Goal: Communication & Community: Answer question/provide support

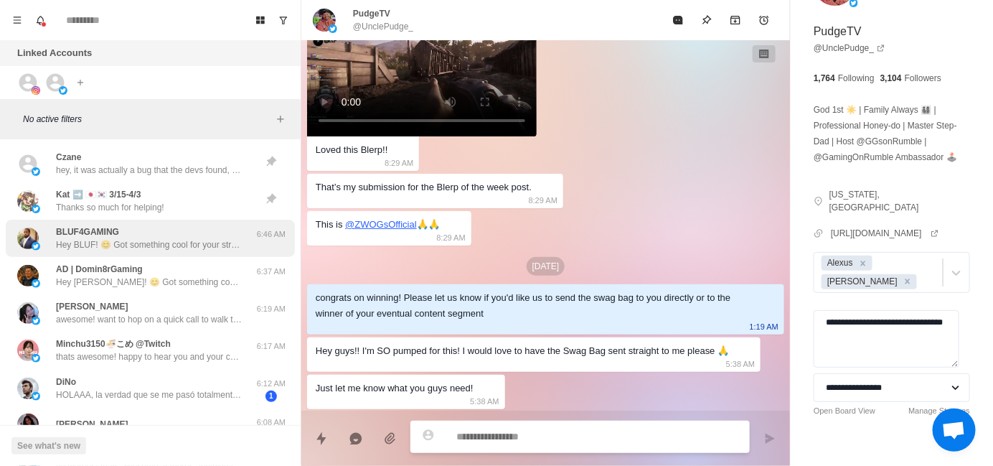
click at [161, 239] on p "Hey BLUF! 😊 Got something cool for your stream that could seriously level up au…" at bounding box center [149, 244] width 187 height 13
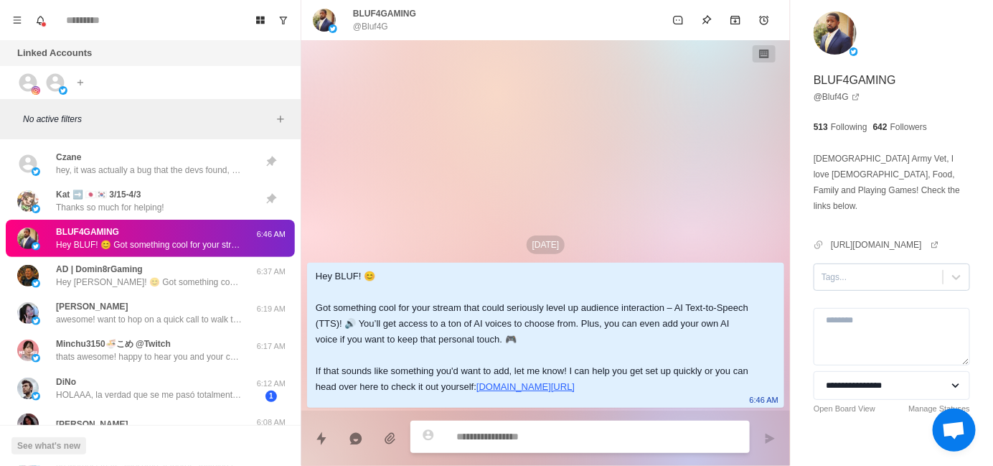
click at [851, 269] on div at bounding box center [879, 277] width 114 height 16
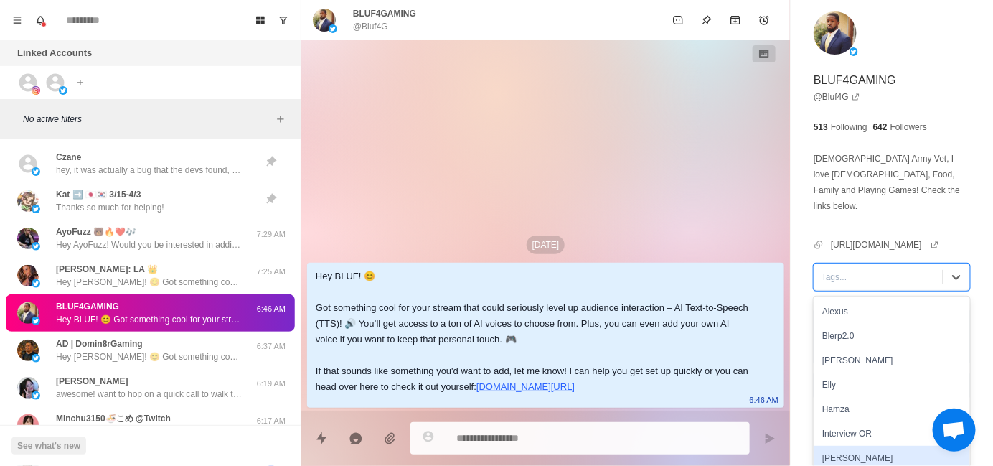
click at [837, 446] on div "[PERSON_NAME]" at bounding box center [892, 458] width 156 height 24
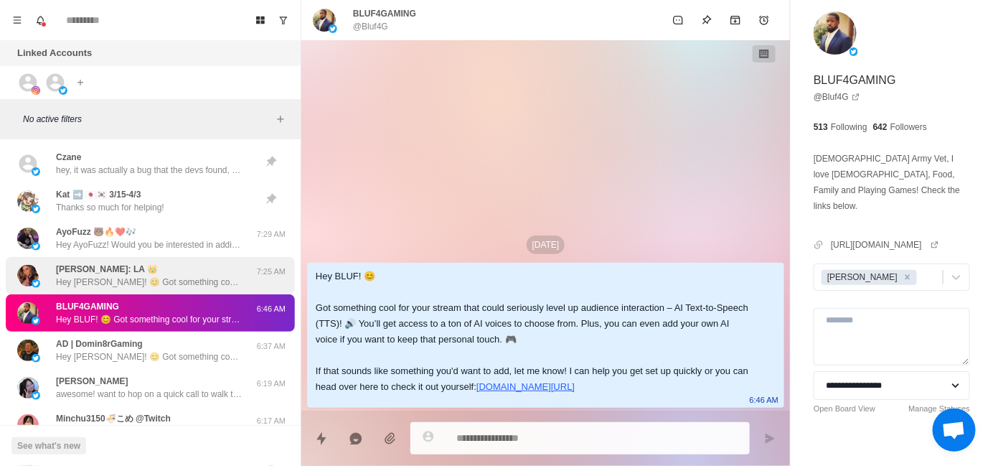
click at [128, 278] on p "Hey [PERSON_NAME]! 😊 Got something cool for your stream that could seriously le…" at bounding box center [149, 282] width 187 height 13
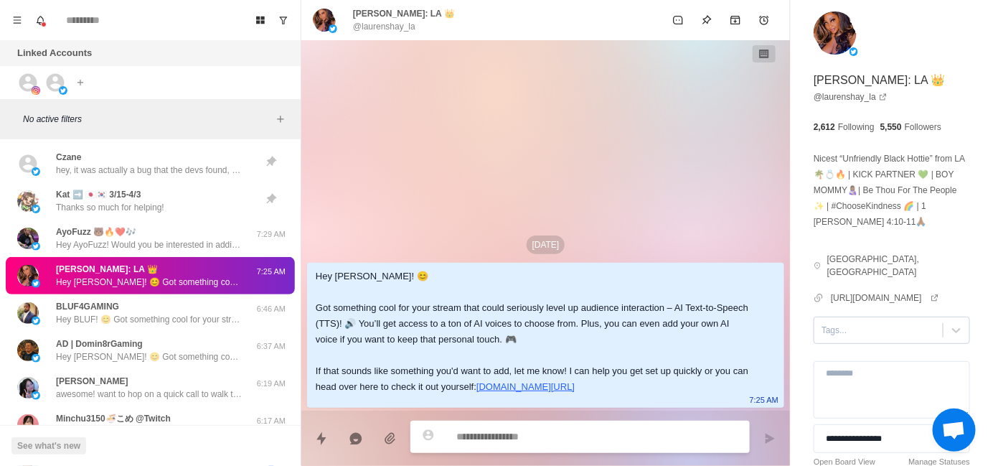
click at [857, 324] on div "Tags..." at bounding box center [879, 330] width 128 height 22
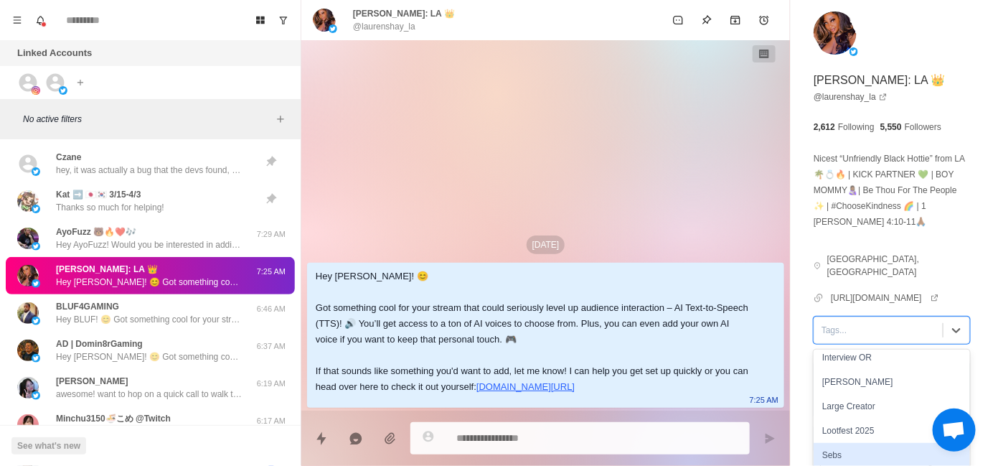
scroll to position [144, 0]
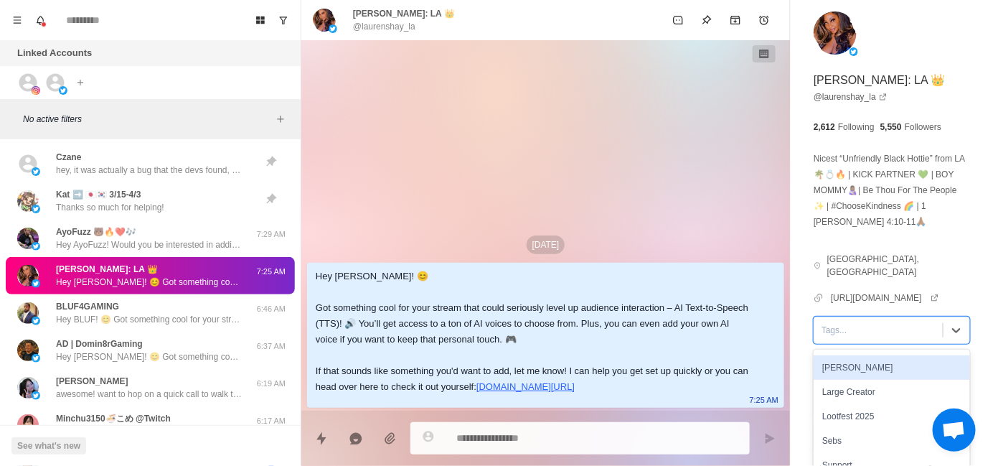
click at [859, 364] on div "[PERSON_NAME]" at bounding box center [892, 367] width 156 height 24
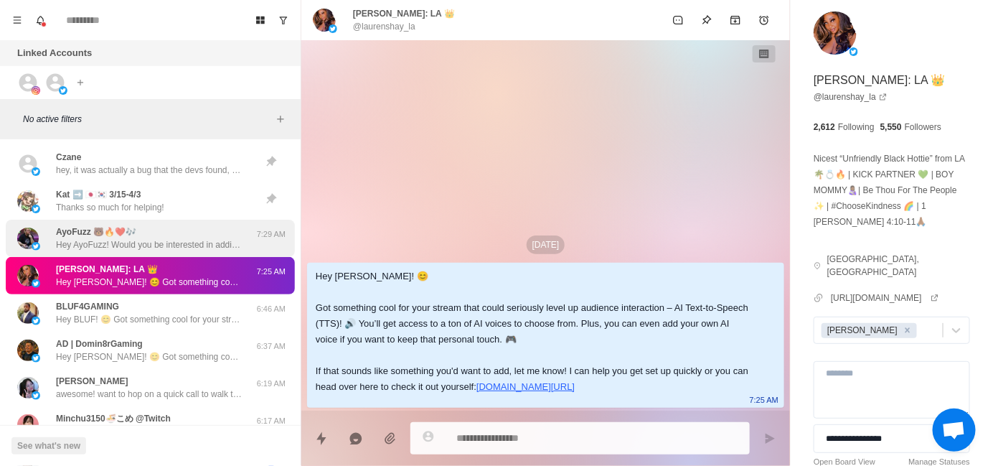
click at [194, 240] on p "Hey AyoFuzz! Would you be interested in adding sound alerts, free AI TTS or Med…" at bounding box center [149, 244] width 187 height 13
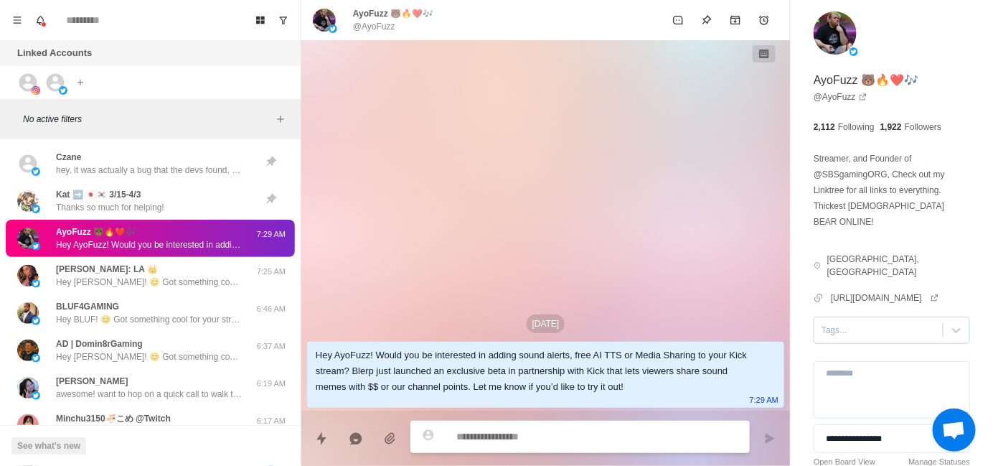
click at [849, 317] on div "Tags..." at bounding box center [892, 330] width 156 height 27
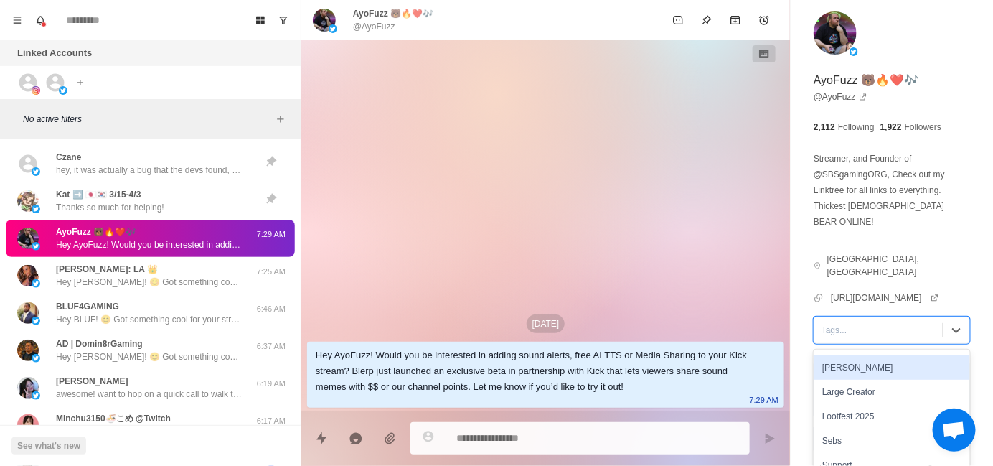
click at [870, 355] on div "[PERSON_NAME]" at bounding box center [892, 367] width 156 height 24
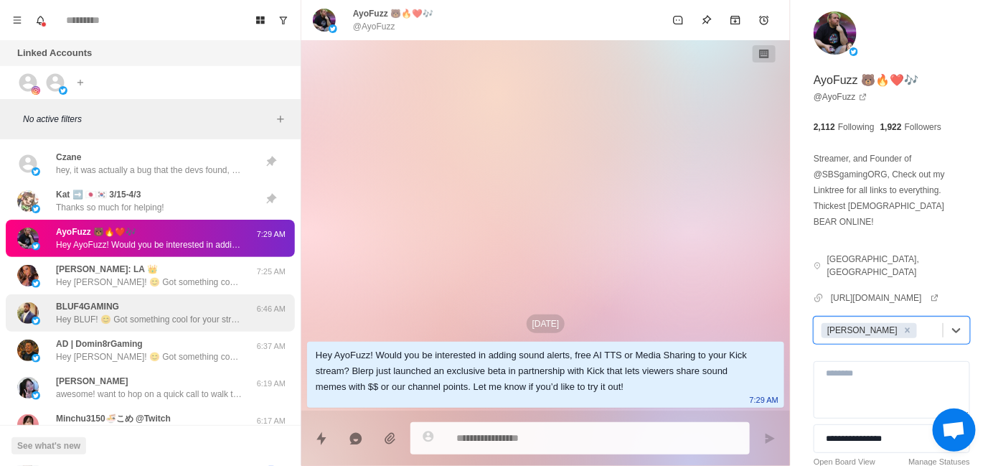
click at [195, 305] on div "BLUF4GAMING Hey BLUF! 😊 Got something cool for your stream that could seriously…" at bounding box center [149, 313] width 187 height 26
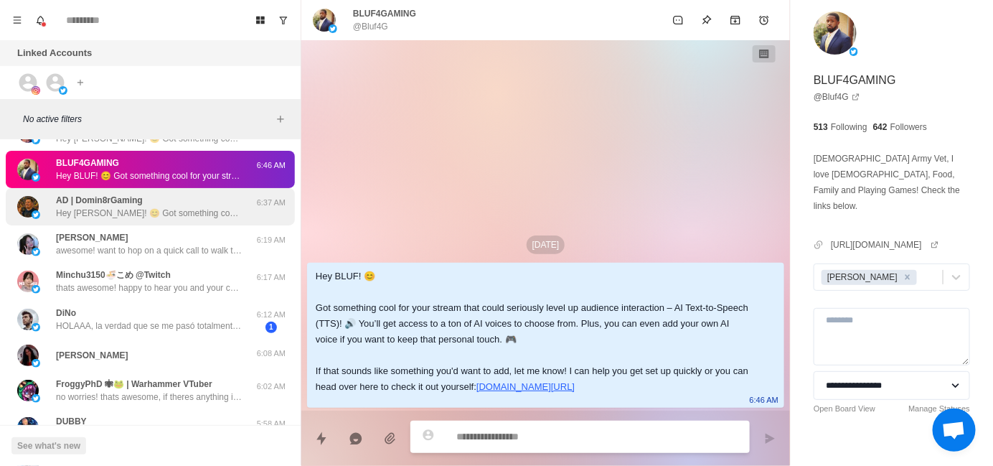
click at [181, 219] on div "AD | Domin8rGaming Hey [PERSON_NAME]! 😊 Got something cool for your stream that…" at bounding box center [150, 206] width 289 height 37
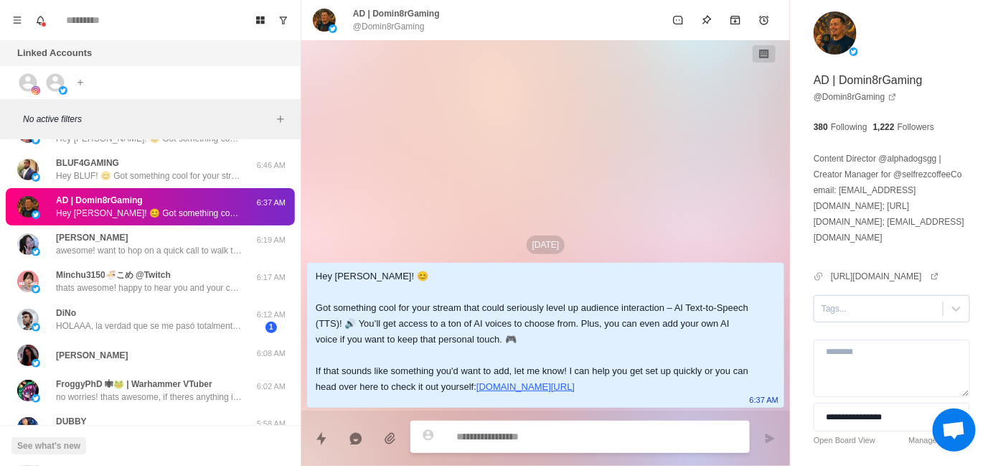
click at [839, 317] on div at bounding box center [879, 309] width 114 height 16
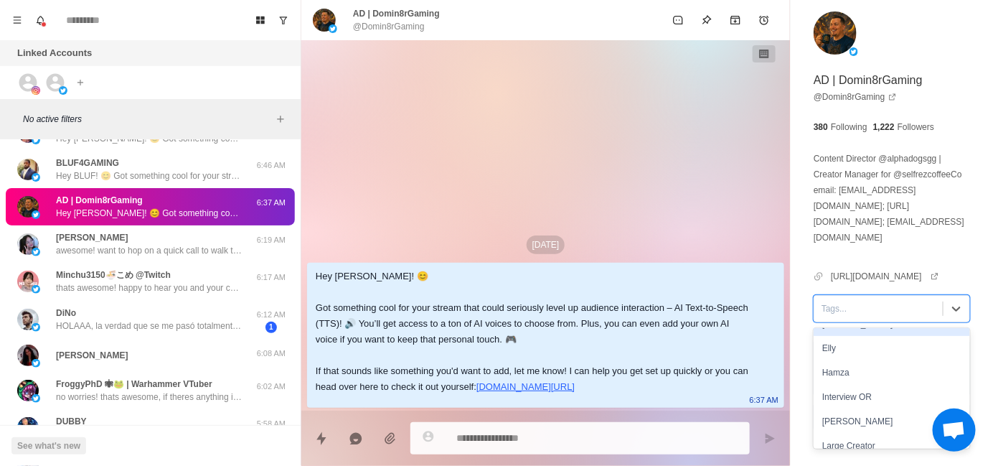
scroll to position [72, 0]
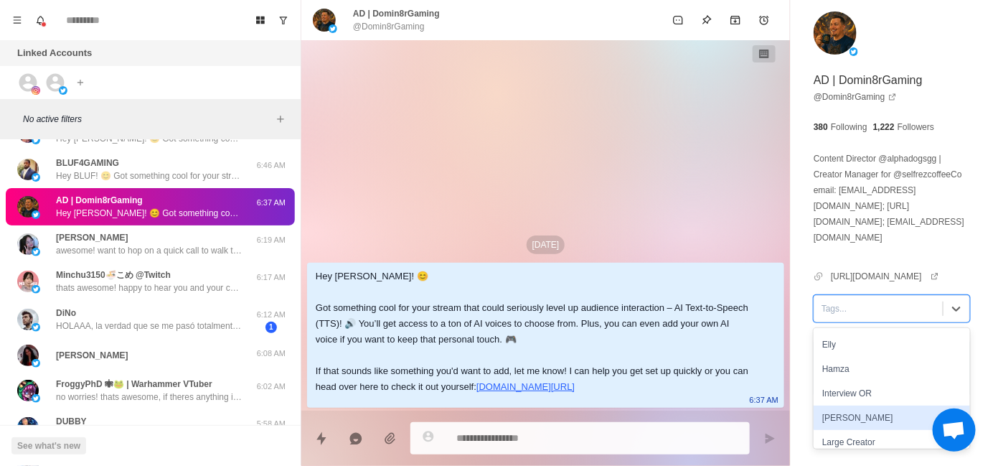
click at [841, 427] on div "[PERSON_NAME]" at bounding box center [892, 418] width 156 height 24
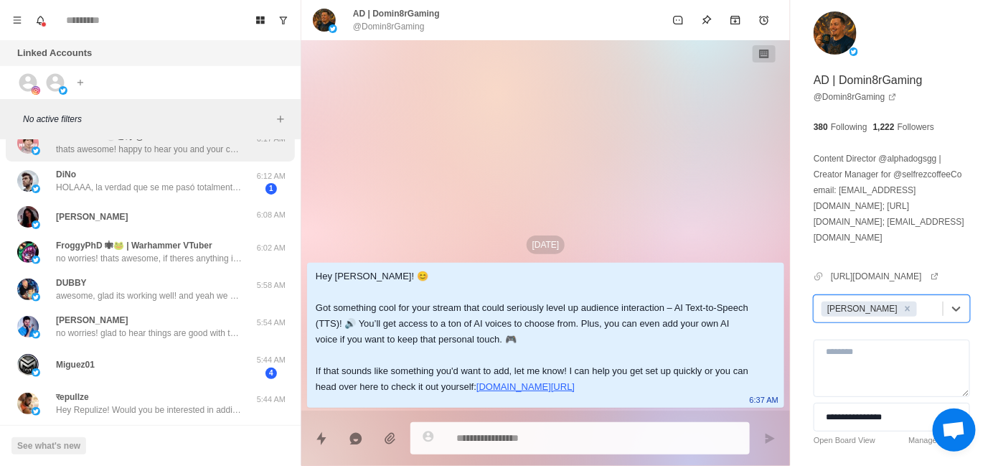
scroll to position [287, 0]
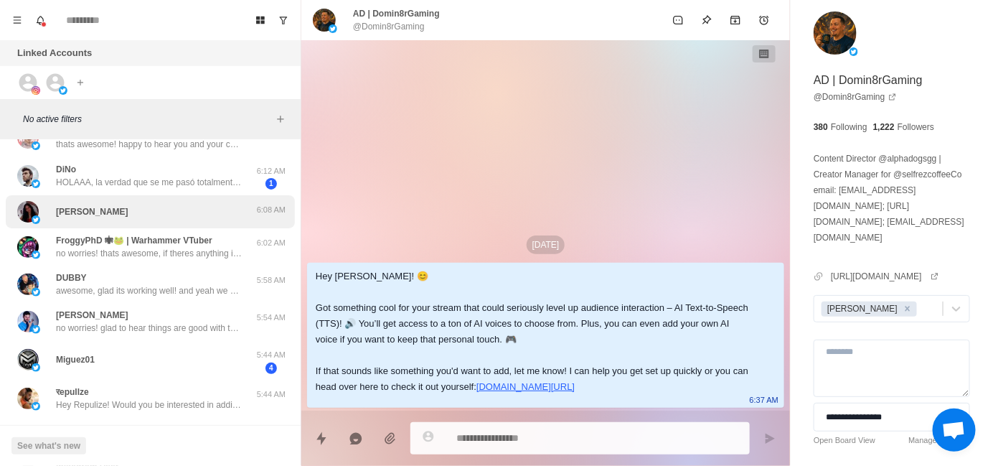
click at [168, 210] on div "[PERSON_NAME]" at bounding box center [135, 212] width 236 height 22
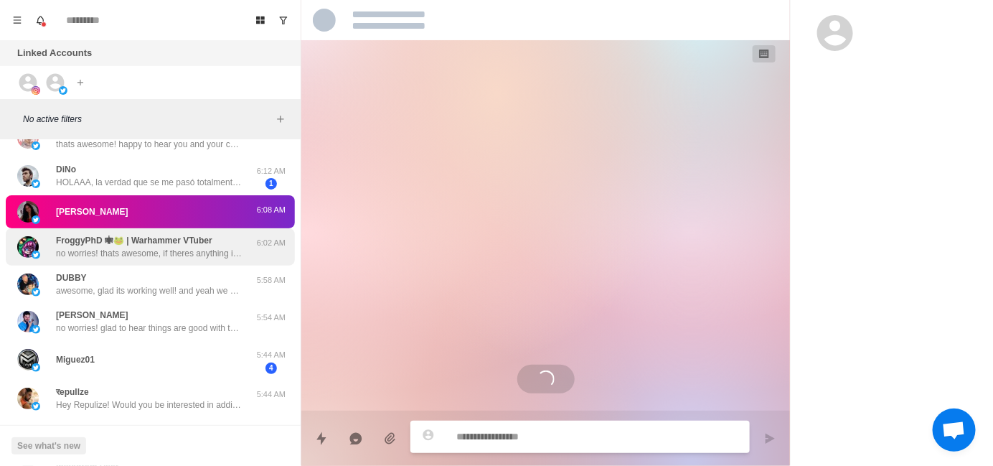
scroll to position [428, 0]
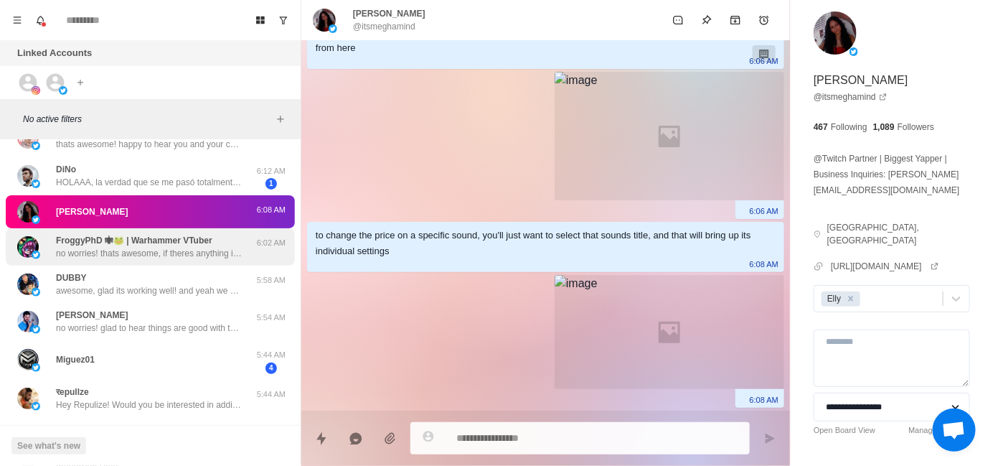
click at [171, 245] on p "FroggyPhD 🕷🐸 | Warhammer VTuber" at bounding box center [134, 240] width 156 height 13
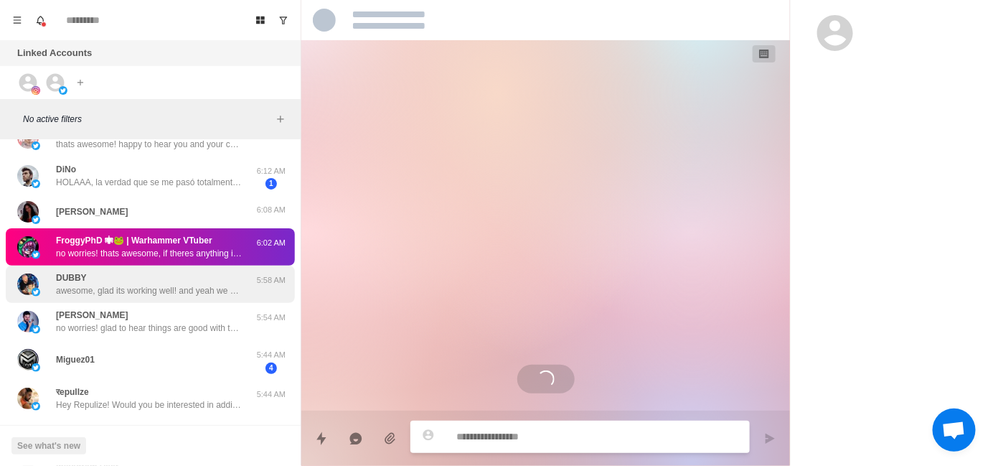
scroll to position [28, 0]
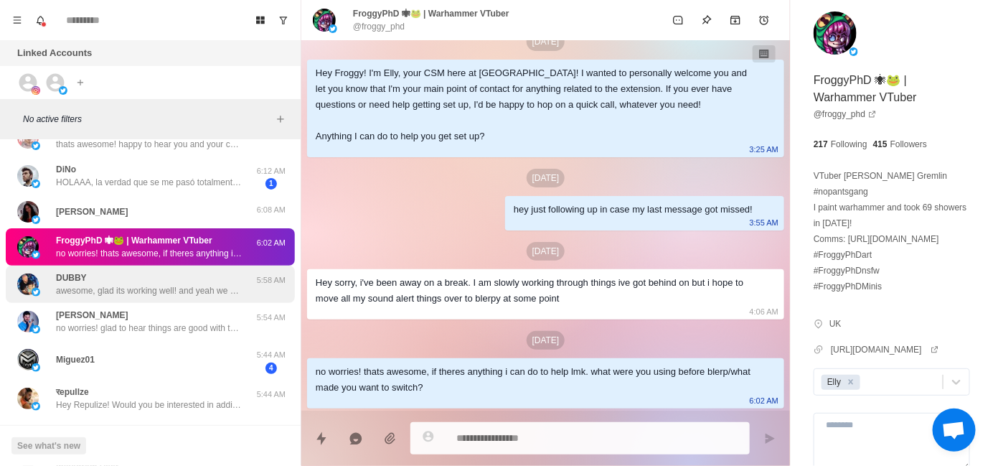
click at [169, 273] on div "DUBBY awesome, glad its working well! and yeah we also just introduced a couple…" at bounding box center [149, 284] width 187 height 26
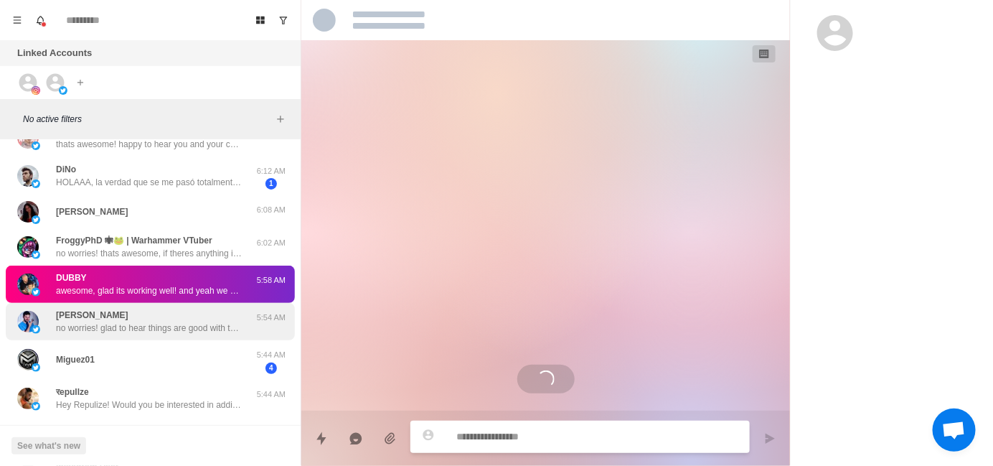
scroll to position [29, 0]
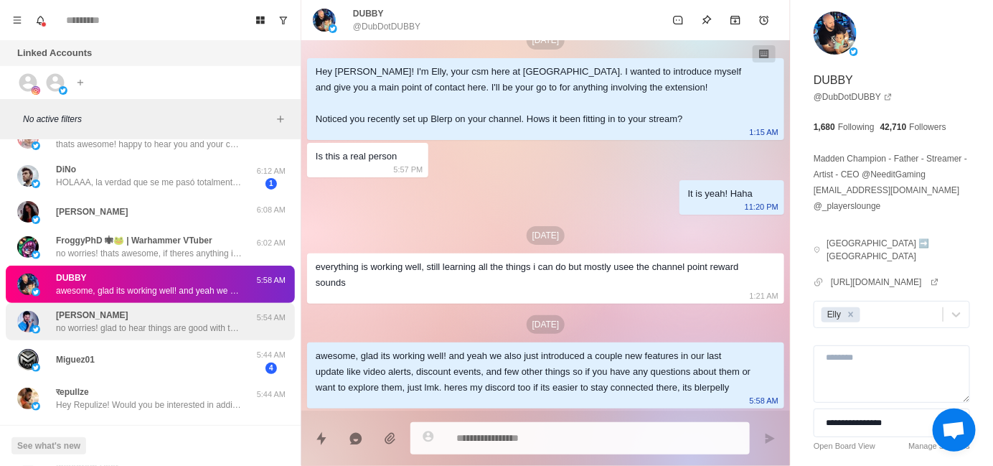
click at [177, 314] on div "[PERSON_NAME] no worries! glad to hear things are good with the ext. if you hav…" at bounding box center [149, 322] width 187 height 26
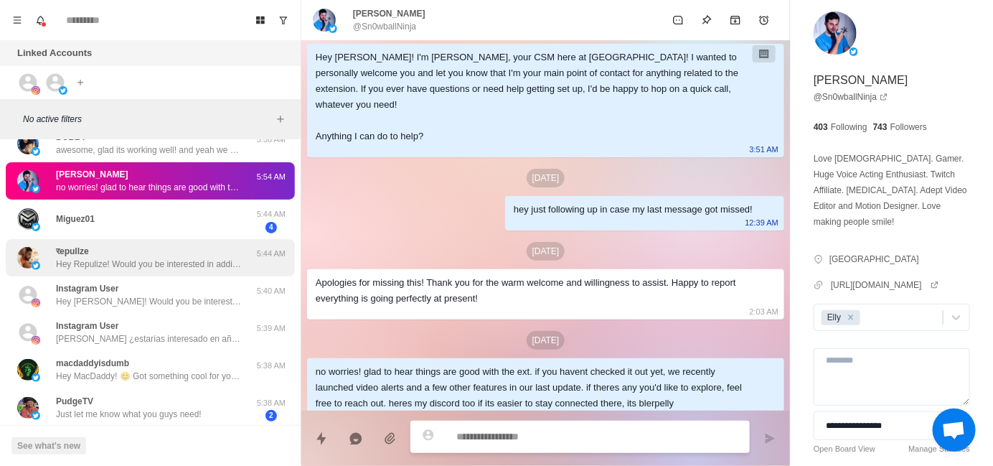
scroll to position [431, 0]
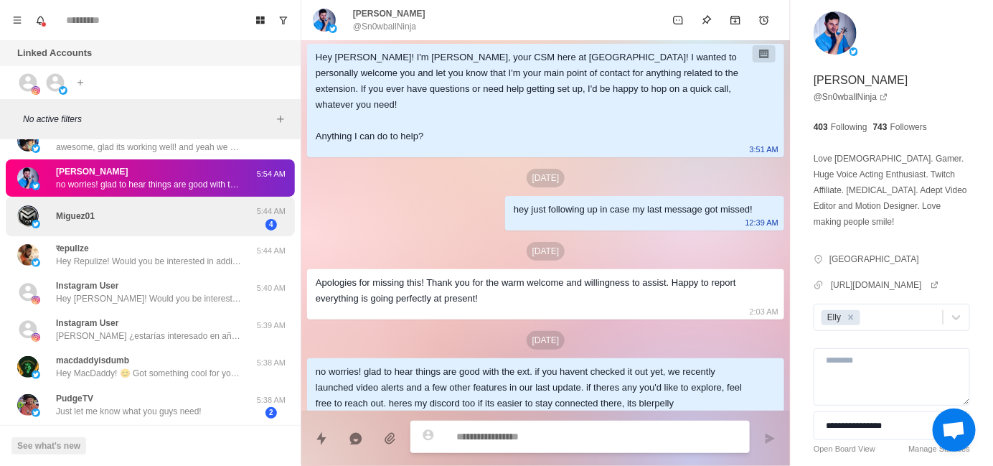
click at [156, 224] on div "Miguez01" at bounding box center [135, 216] width 236 height 28
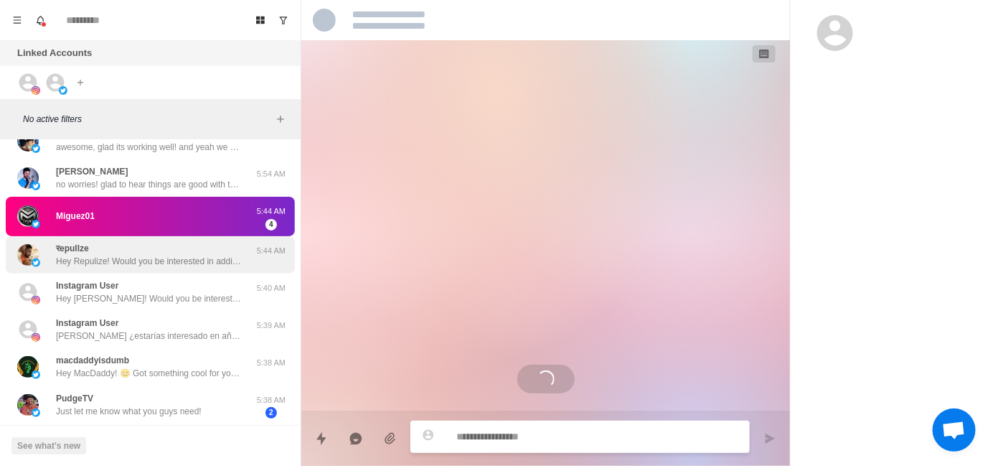
scroll to position [1813, 0]
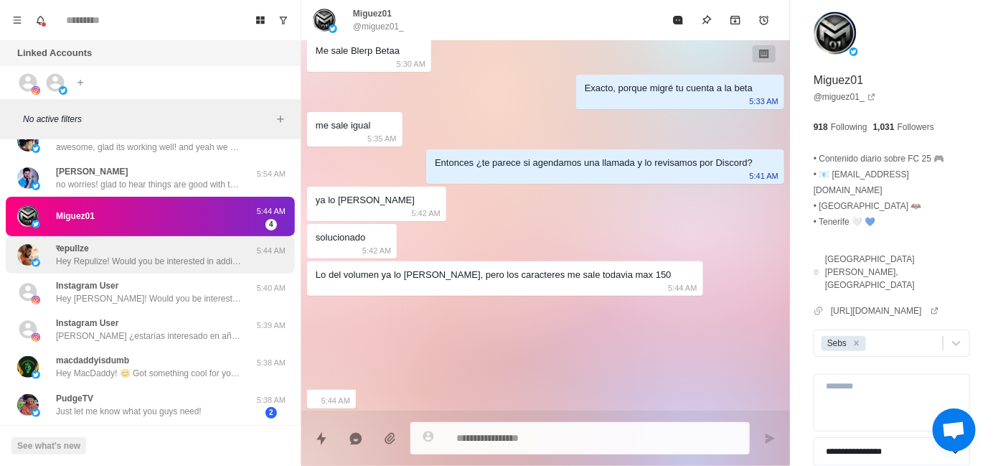
click at [161, 255] on p "Hey Repulize! Would you be interested in adding sound alerts, free AI TTS or Me…" at bounding box center [149, 261] width 187 height 13
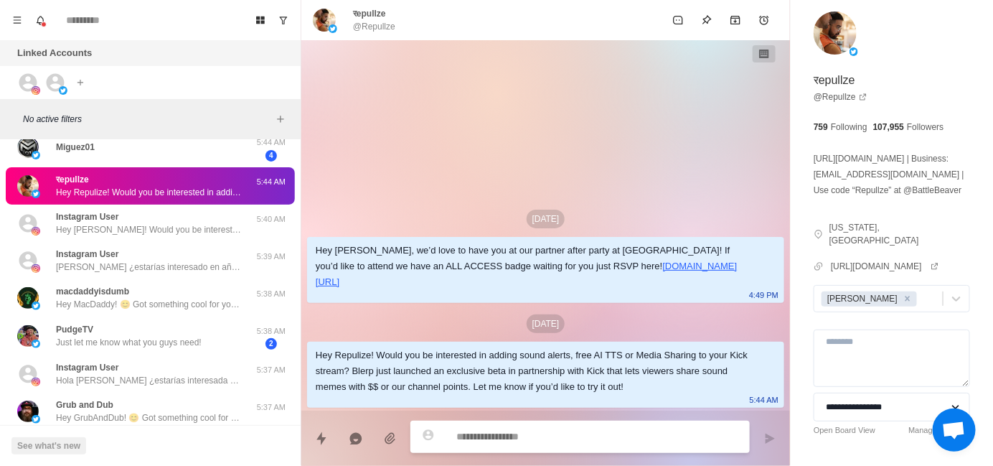
scroll to position [502, 0]
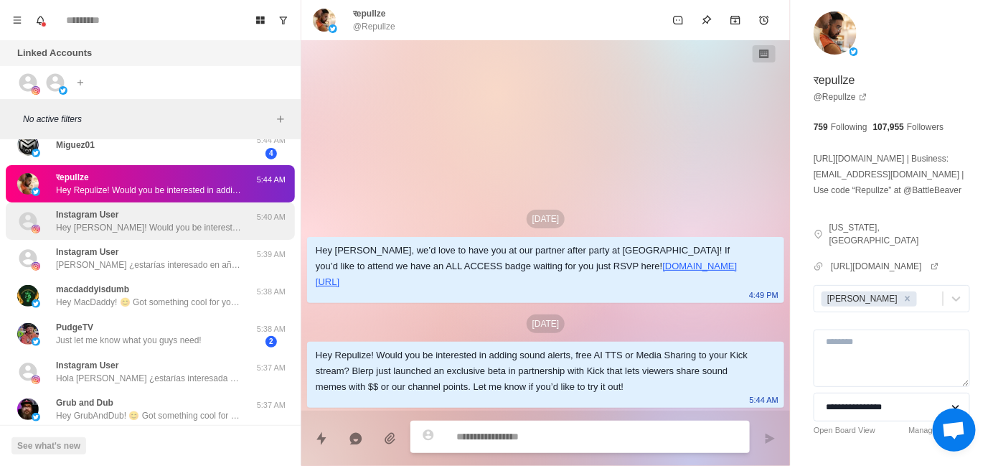
click at [160, 230] on p "Hey [PERSON_NAME]! Would you be interested in adding sound alerts, free AI TTS …" at bounding box center [149, 227] width 187 height 13
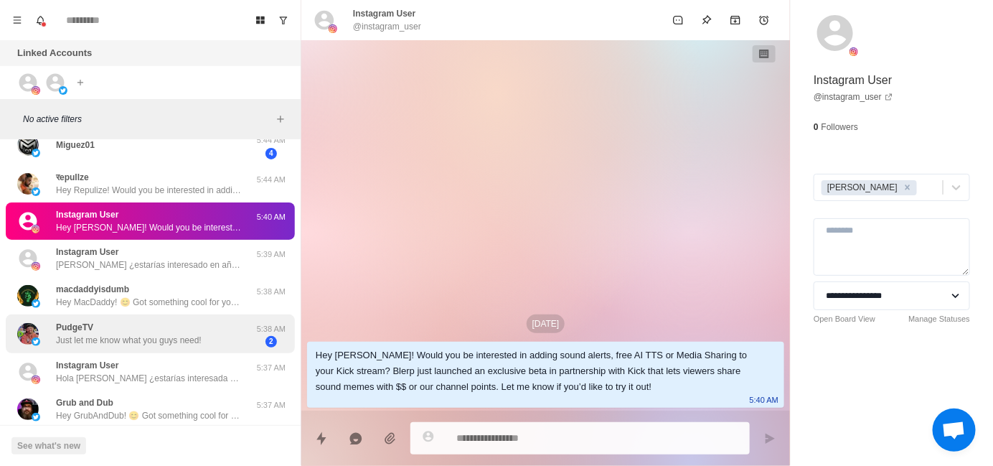
type textarea "*"
